Goal: Information Seeking & Learning: Find specific page/section

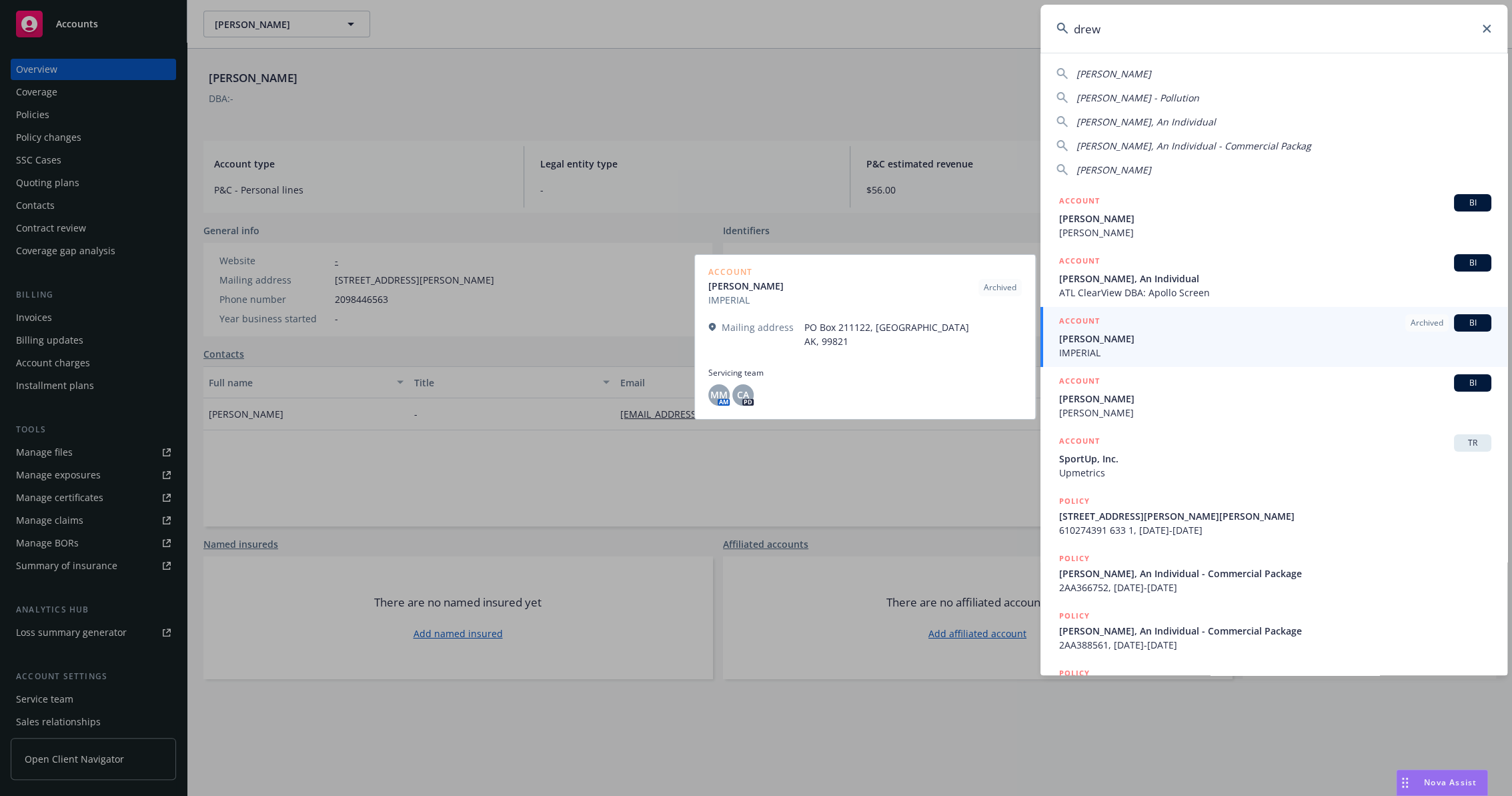
type input "drew"
click at [1136, 339] on span "[PERSON_NAME]" at bounding box center [1275, 338] width 432 height 14
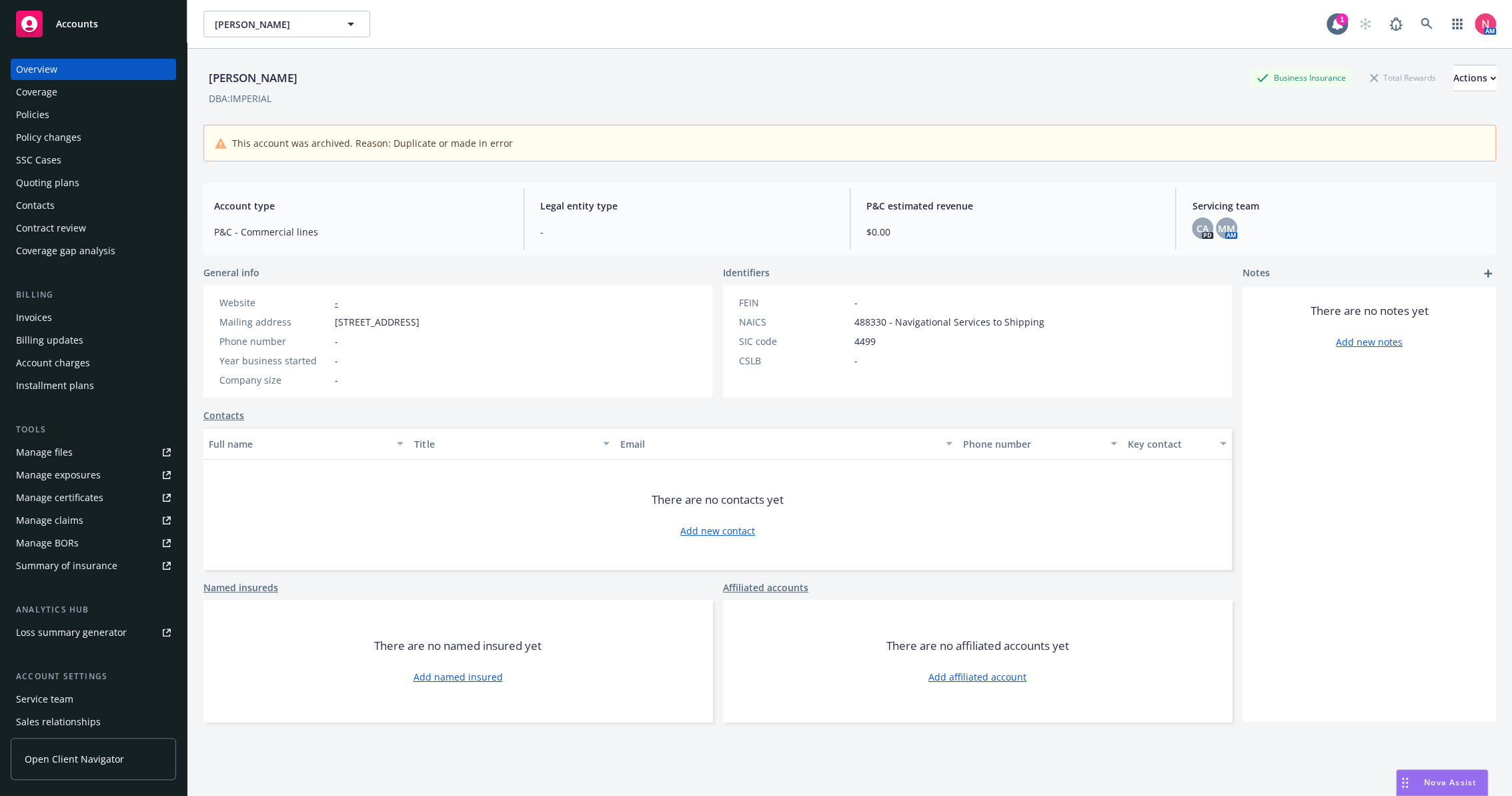
click at [64, 458] on div "Manage files" at bounding box center [45, 452] width 57 height 22
click at [116, 113] on div "Policies" at bounding box center [94, 115] width 155 height 22
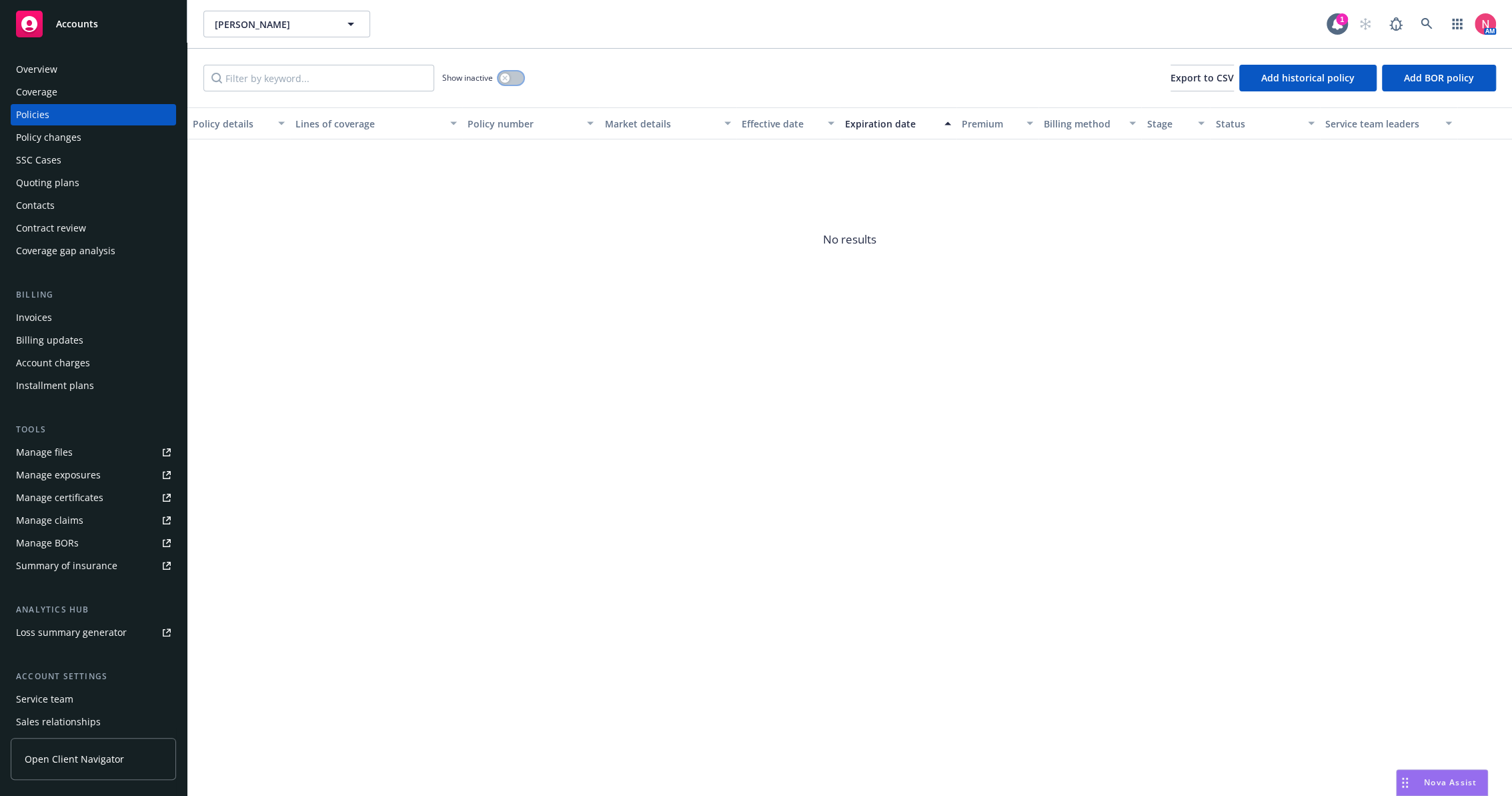
click at [523, 77] on button "button" at bounding box center [511, 78] width 25 height 13
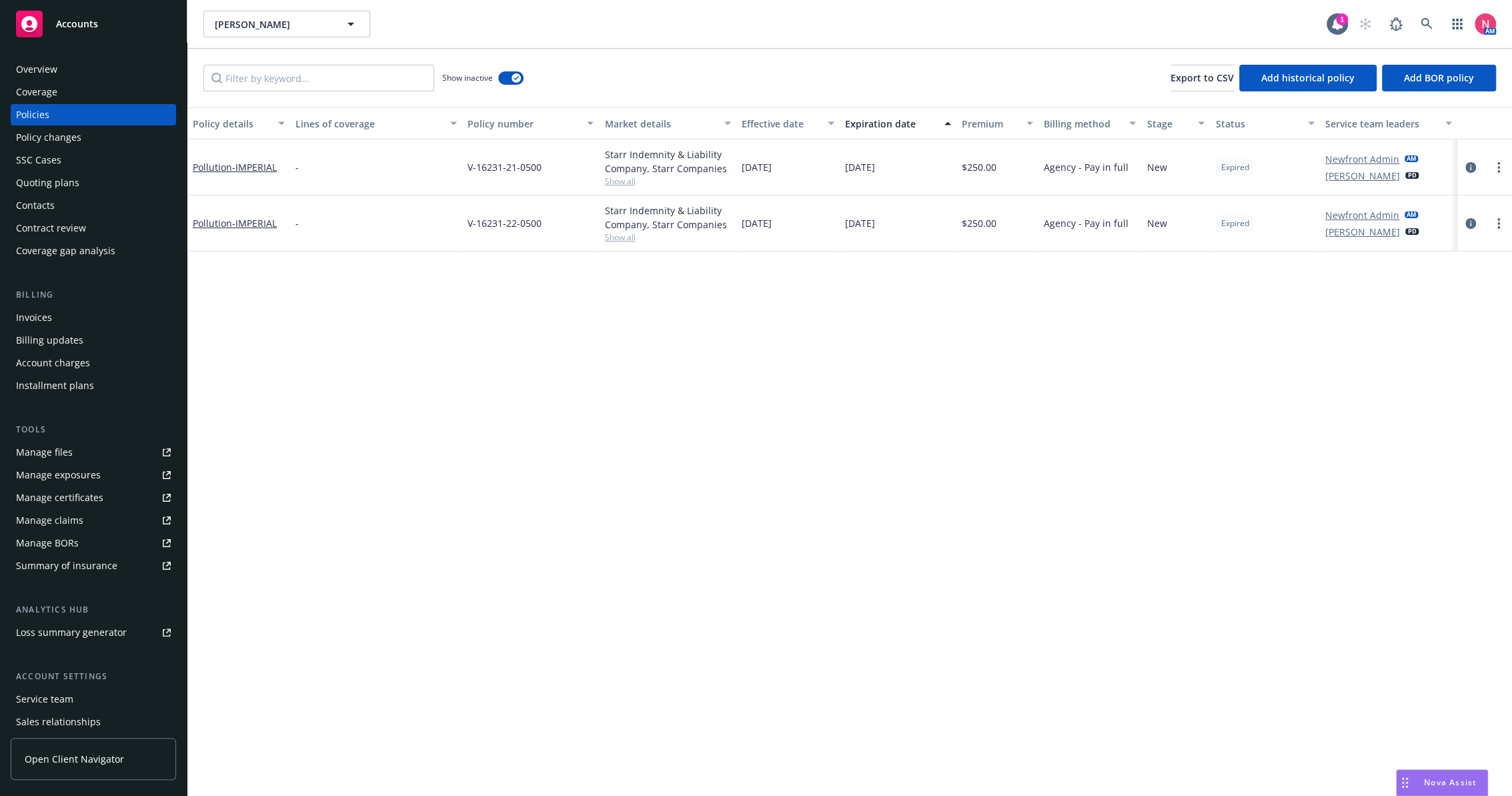
click at [970, 492] on div "Policy details Lines of coverage Policy number Market details Effective date Ex…" at bounding box center [850, 451] width 1325 height 688
click at [85, 25] on span "Accounts" at bounding box center [77, 24] width 42 height 10
